Goal: Find specific page/section

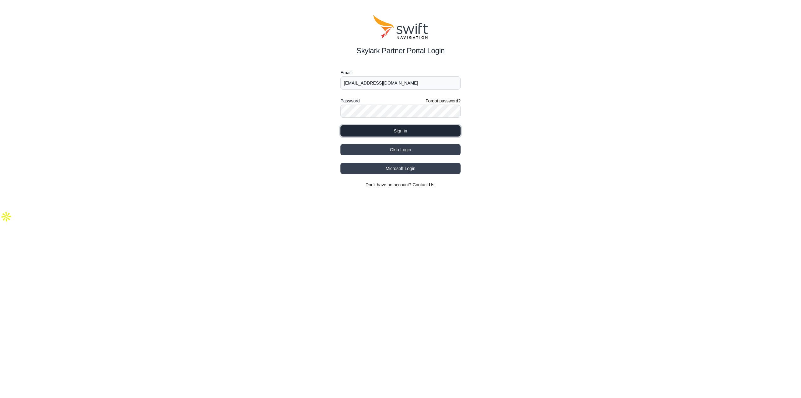
click at [395, 128] on button "Sign in" at bounding box center [400, 130] width 120 height 11
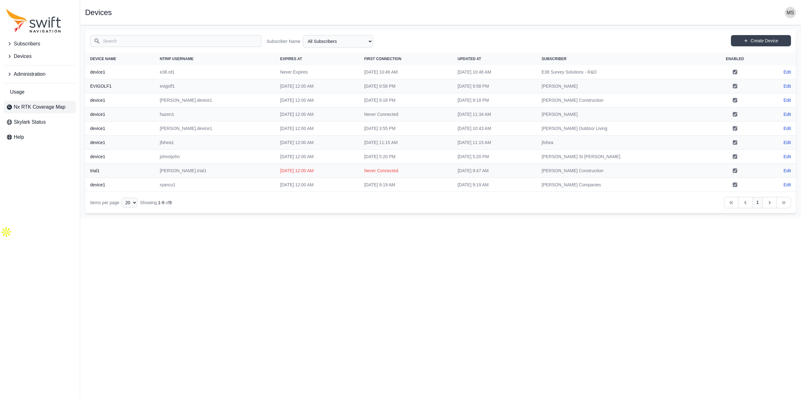
click at [53, 107] on span "Nx RTK Coverage Map" at bounding box center [40, 107] width 52 height 8
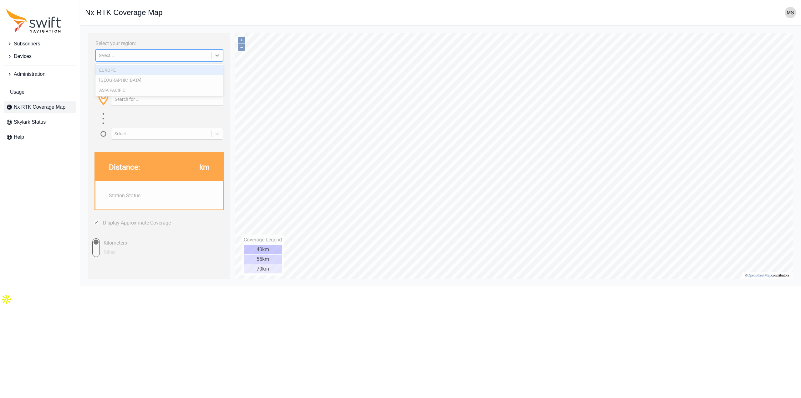
click at [120, 52] on div "Select..." at bounding box center [159, 55] width 128 height 12
click at [128, 79] on div "[GEOGRAPHIC_DATA]" at bounding box center [159, 80] width 128 height 10
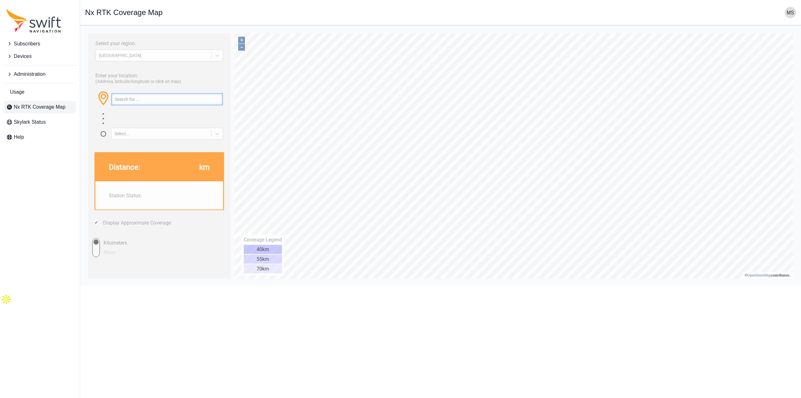
paste input "Turbotville, [GEOGRAPHIC_DATA]"
type input "Turbotville, [GEOGRAPHIC_DATA]"
